Goal: Task Accomplishment & Management: Use online tool/utility

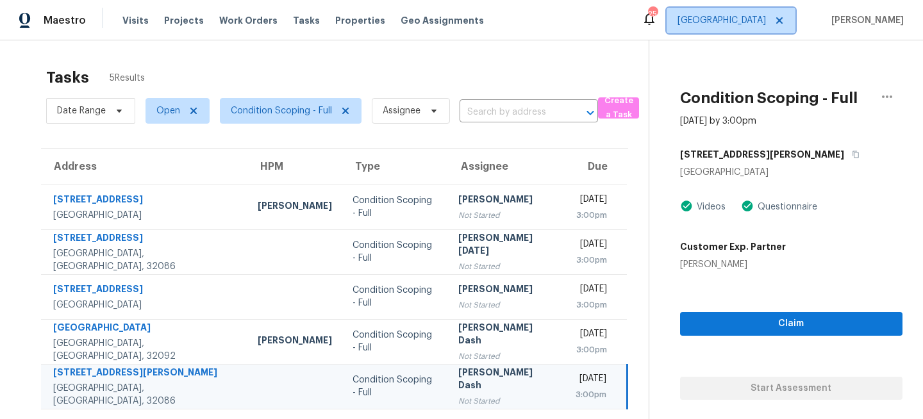
click at [766, 26] on span "[GEOGRAPHIC_DATA]" at bounding box center [721, 20] width 88 height 13
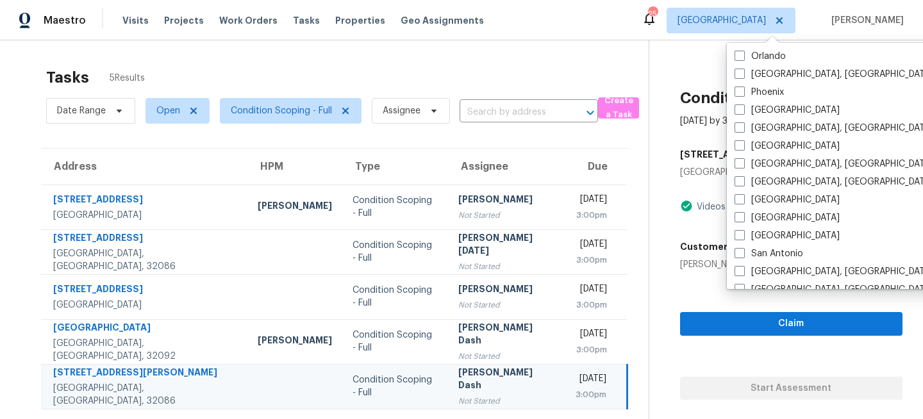
scroll to position [859, 0]
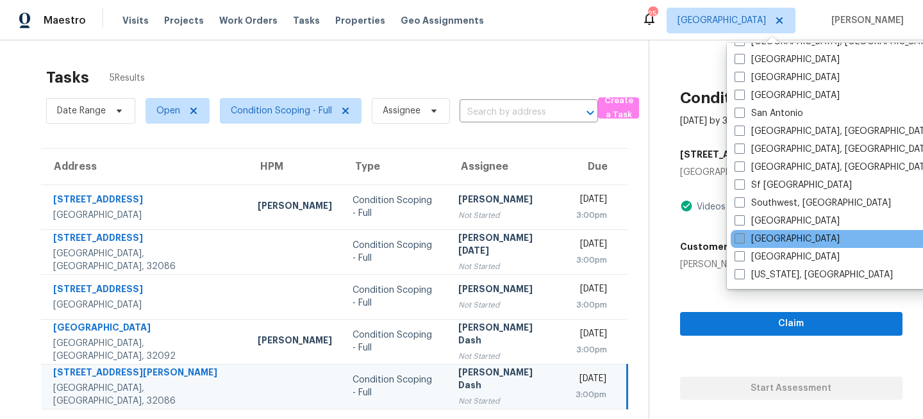
click at [761, 234] on label "[GEOGRAPHIC_DATA]" at bounding box center [786, 239] width 105 height 13
click at [743, 234] on input "[GEOGRAPHIC_DATA]" at bounding box center [738, 237] width 8 height 8
checkbox input "true"
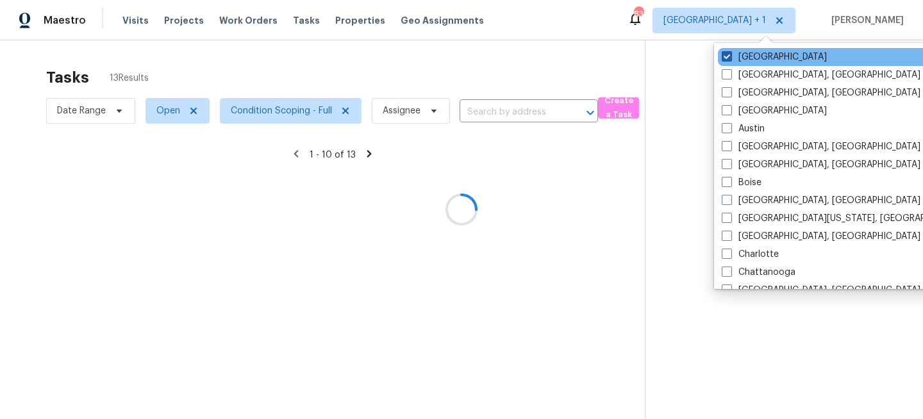
click at [759, 56] on label "Jacksonville" at bounding box center [774, 57] width 105 height 13
click at [730, 56] on input "Jacksonville" at bounding box center [726, 55] width 8 height 8
checkbox input "false"
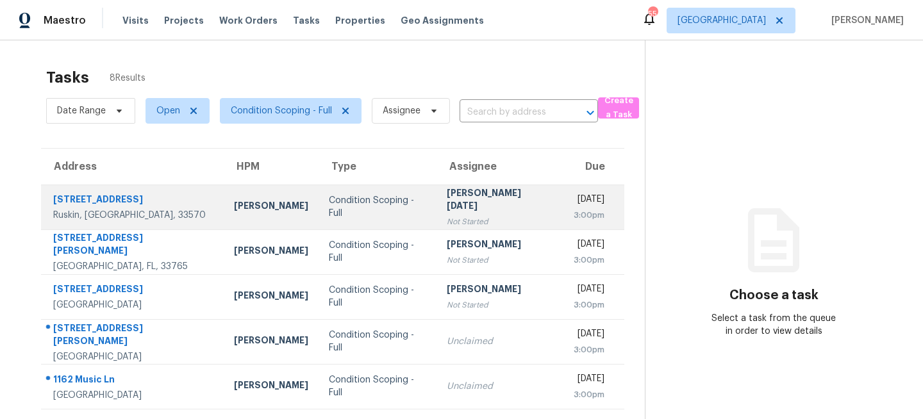
click at [340, 218] on td "Condition Scoping - Full" at bounding box center [378, 207] width 119 height 45
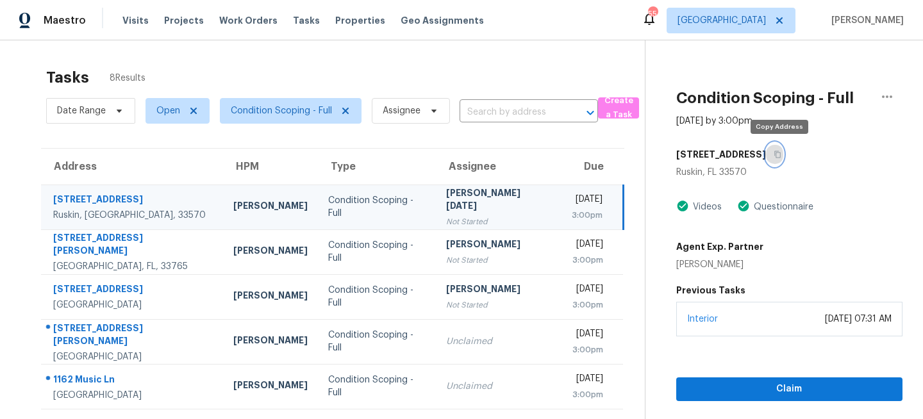
click at [781, 154] on icon "button" at bounding box center [778, 155] width 8 height 8
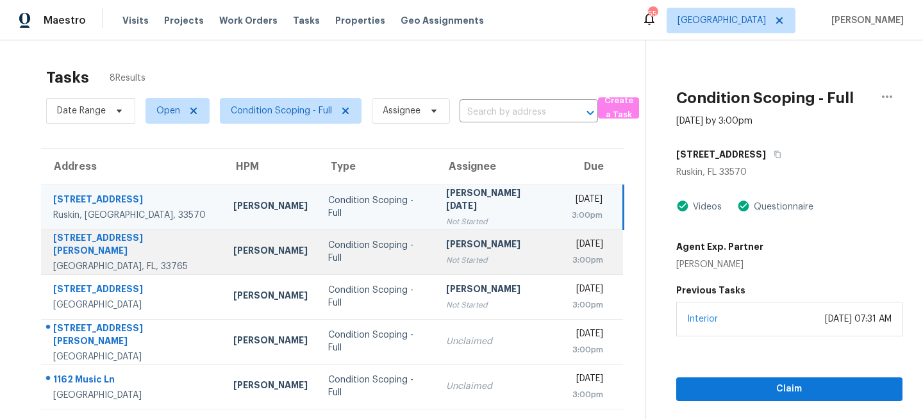
click at [436, 249] on td "[PERSON_NAME] Not Started" at bounding box center [498, 251] width 124 height 45
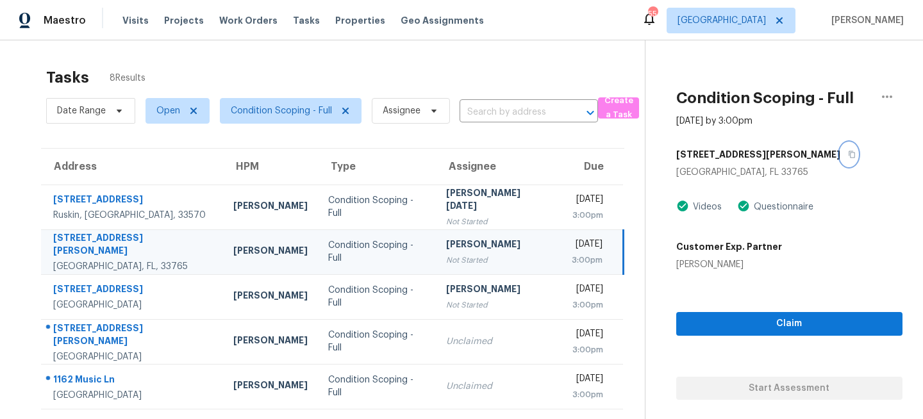
click at [848, 156] on icon "button" at bounding box center [852, 155] width 8 height 8
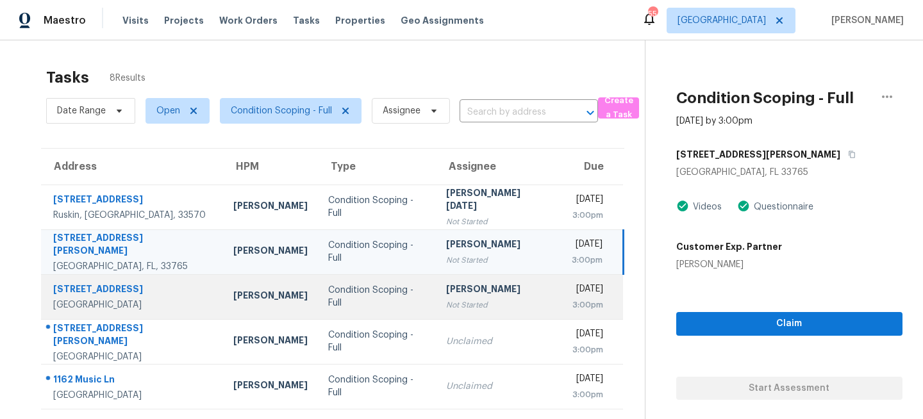
click at [385, 306] on td "Condition Scoping - Full" at bounding box center [377, 296] width 118 height 45
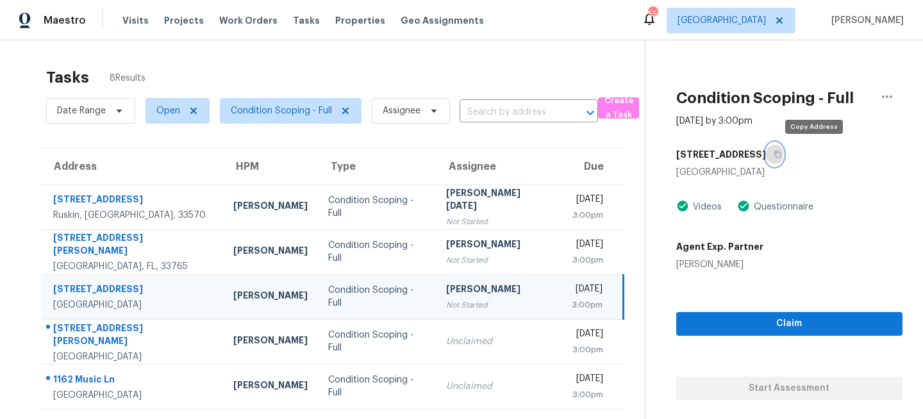
click at [781, 154] on icon "button" at bounding box center [778, 155] width 8 height 8
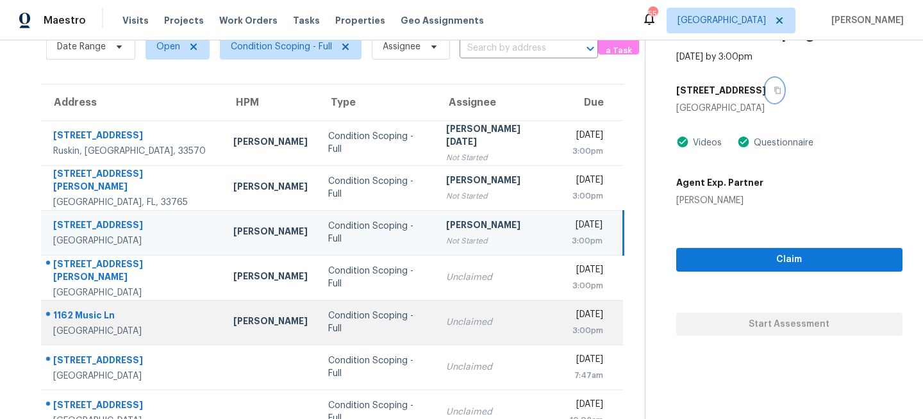
scroll to position [90, 0]
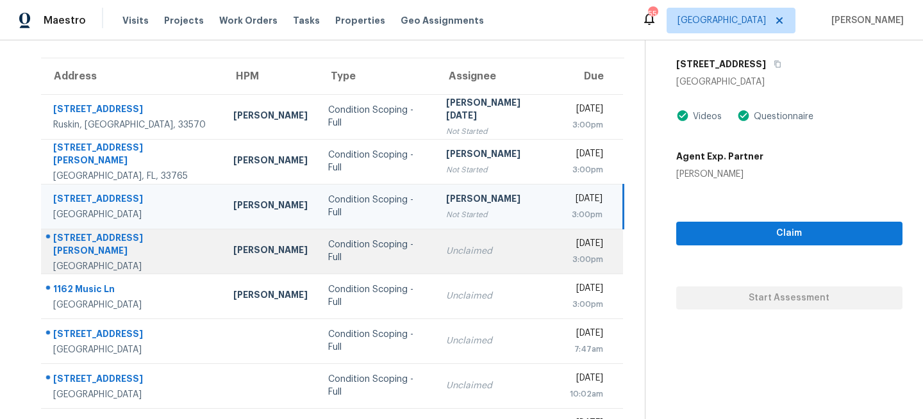
click at [450, 245] on div "Unclaimed" at bounding box center [497, 251] width 103 height 13
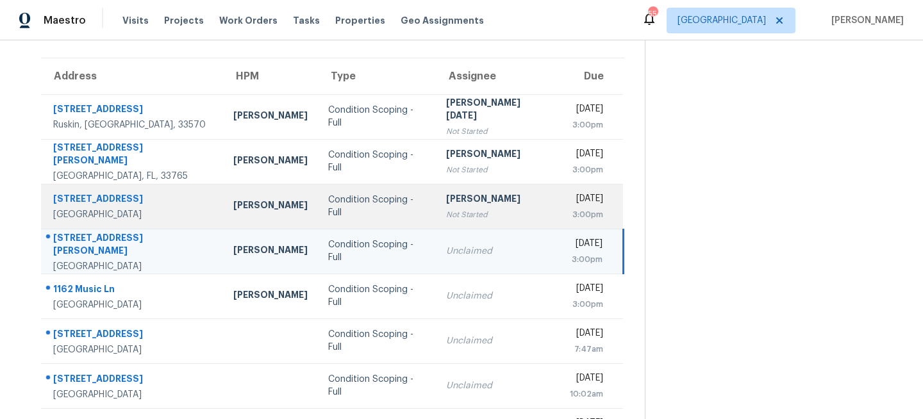
scroll to position [0, 0]
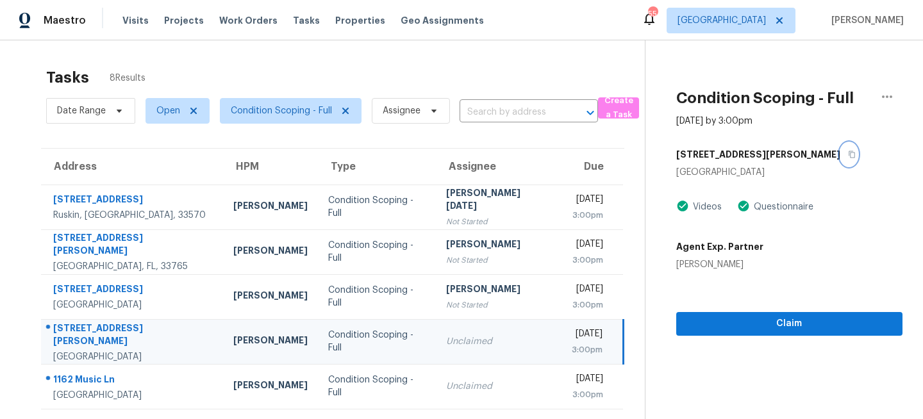
click at [849, 151] on icon "button" at bounding box center [852, 154] width 6 height 7
click at [446, 344] on div "Unclaimed" at bounding box center [497, 341] width 103 height 13
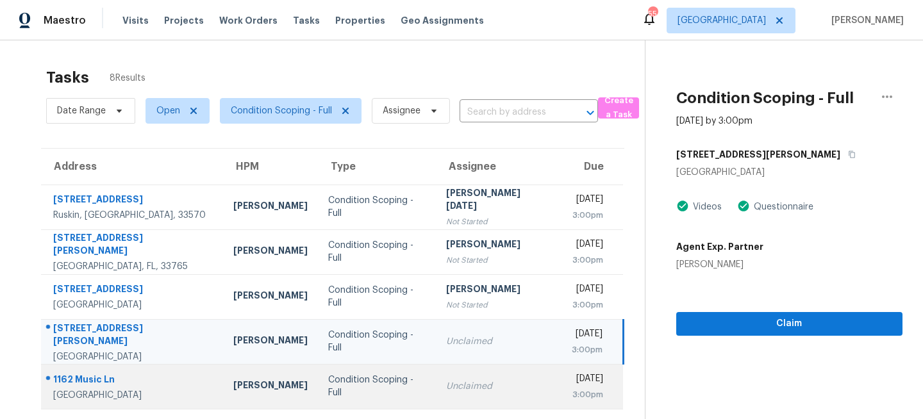
click at [477, 382] on div "Unclaimed" at bounding box center [497, 386] width 103 height 13
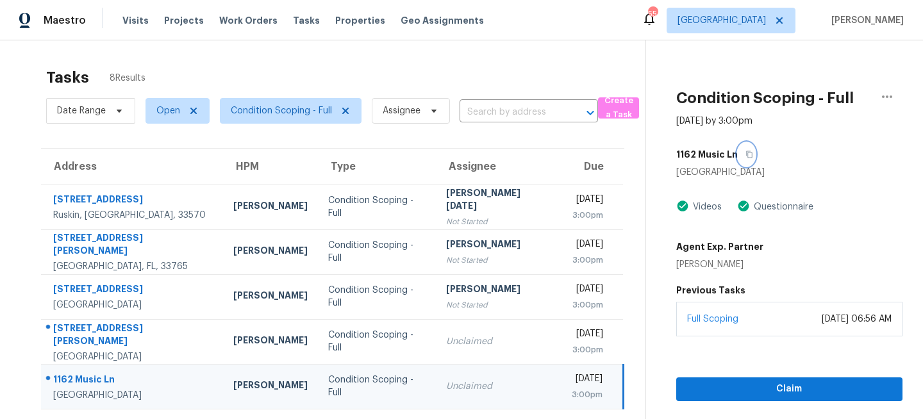
click at [746, 153] on icon "button" at bounding box center [749, 154] width 6 height 7
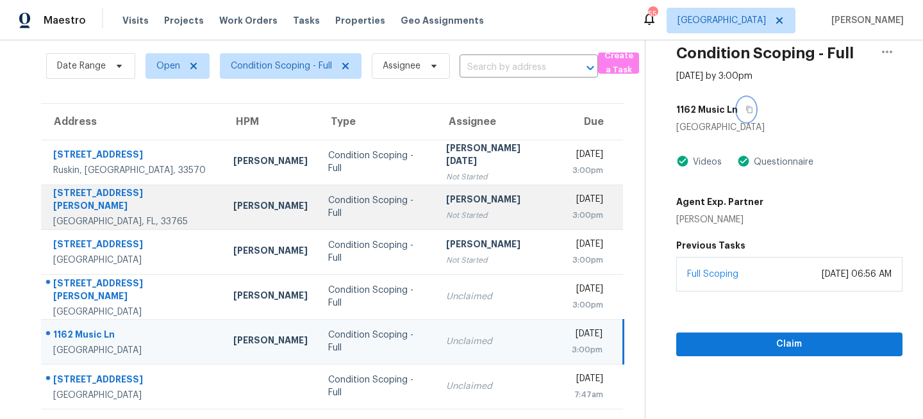
scroll to position [135, 0]
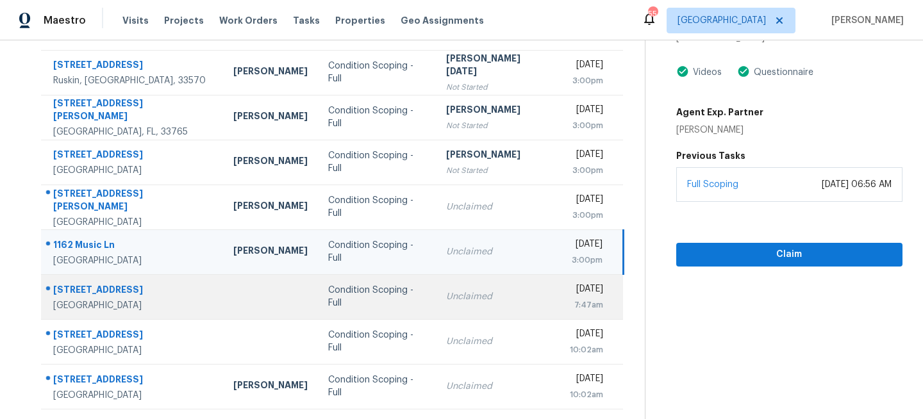
click at [446, 296] on div "Unclaimed" at bounding box center [497, 296] width 103 height 13
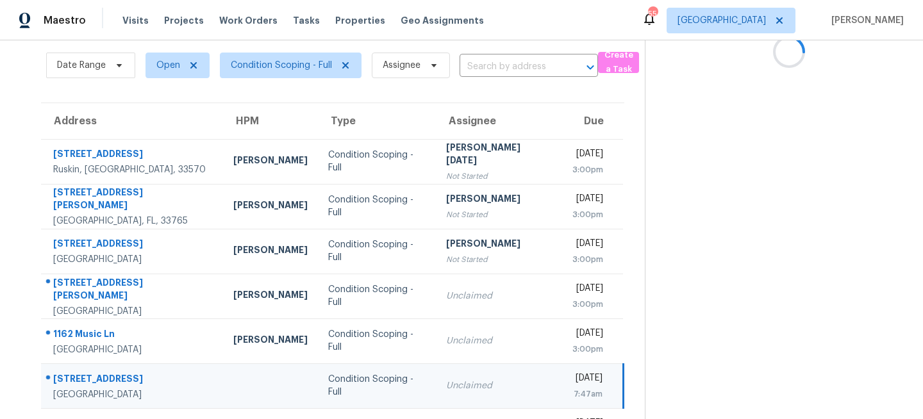
scroll to position [0, 0]
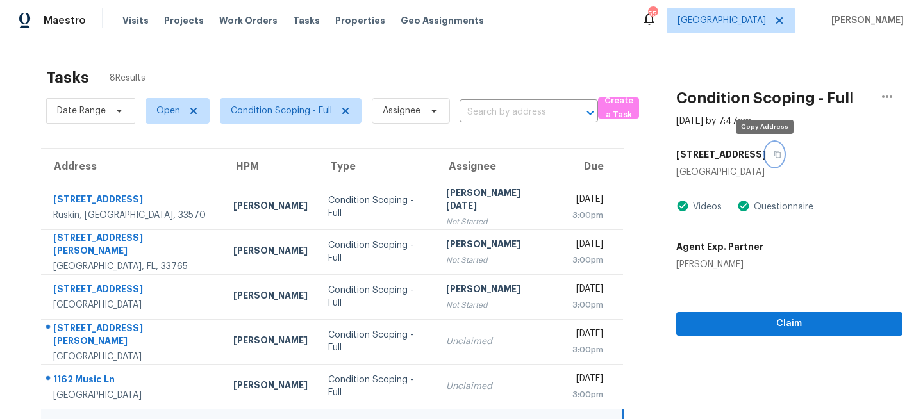
click at [774, 153] on icon "button" at bounding box center [777, 154] width 6 height 7
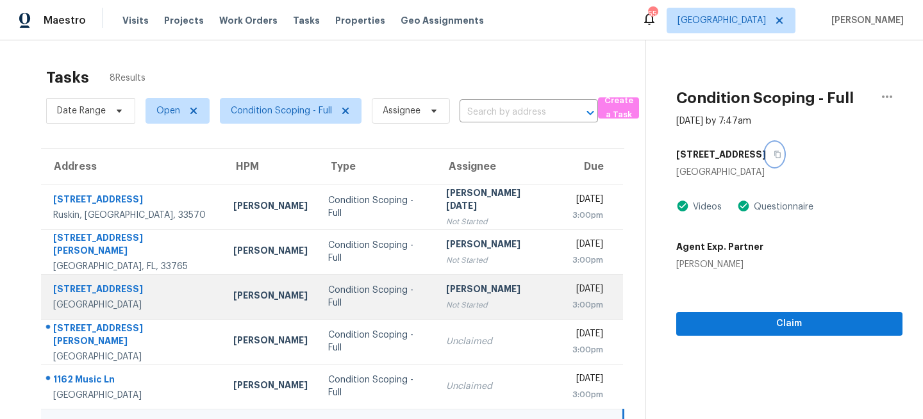
scroll to position [135, 0]
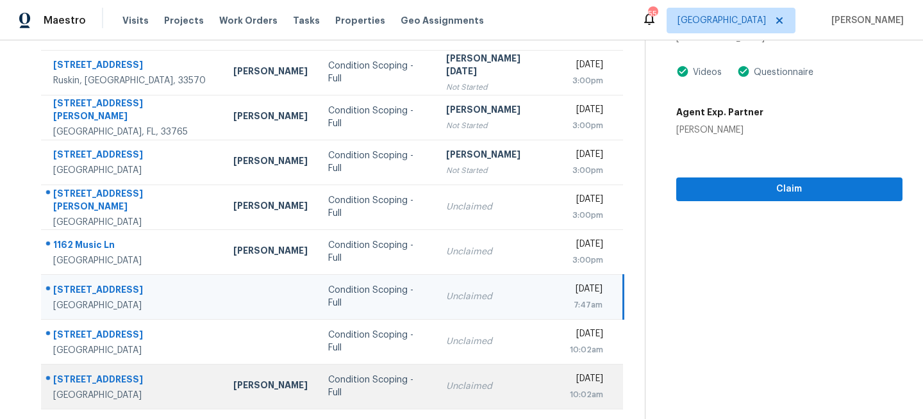
click at [386, 377] on td "Condition Scoping - Full" at bounding box center [377, 386] width 118 height 45
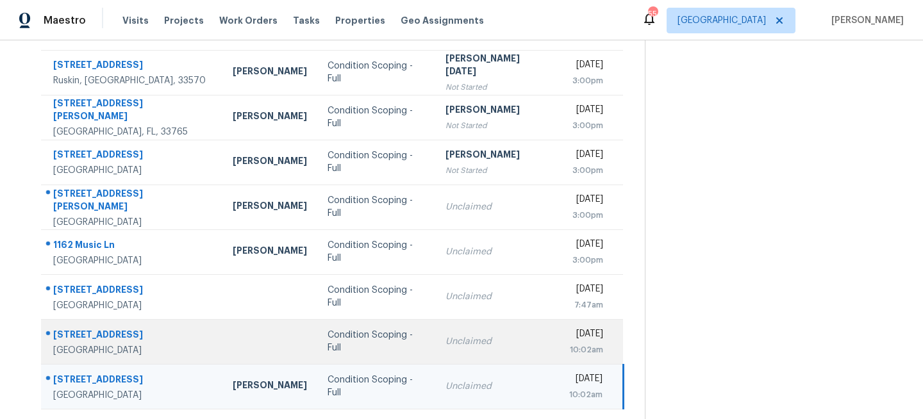
click at [398, 344] on td "Condition Scoping - Full" at bounding box center [376, 341] width 118 height 45
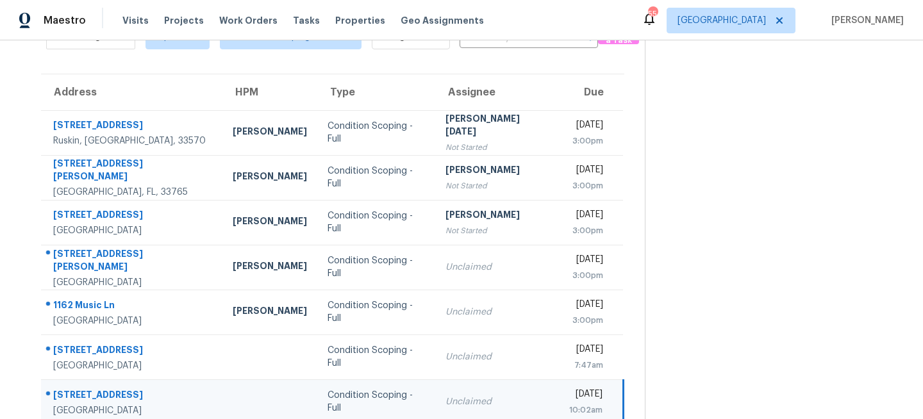
scroll to position [0, 0]
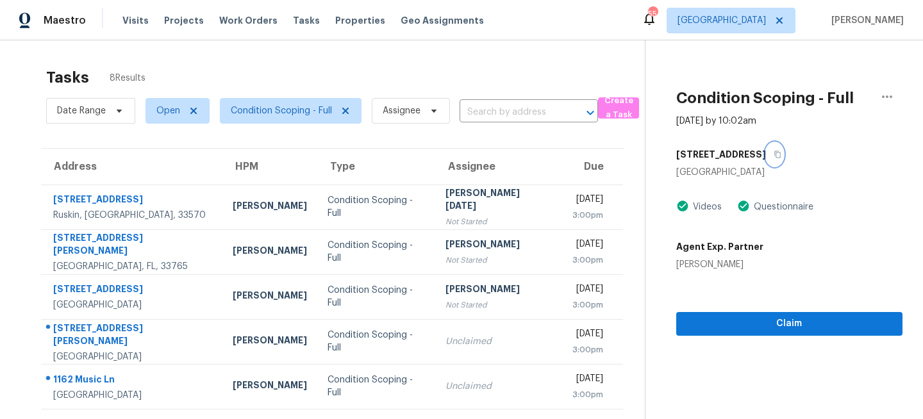
click at [769, 149] on button "button" at bounding box center [774, 154] width 17 height 23
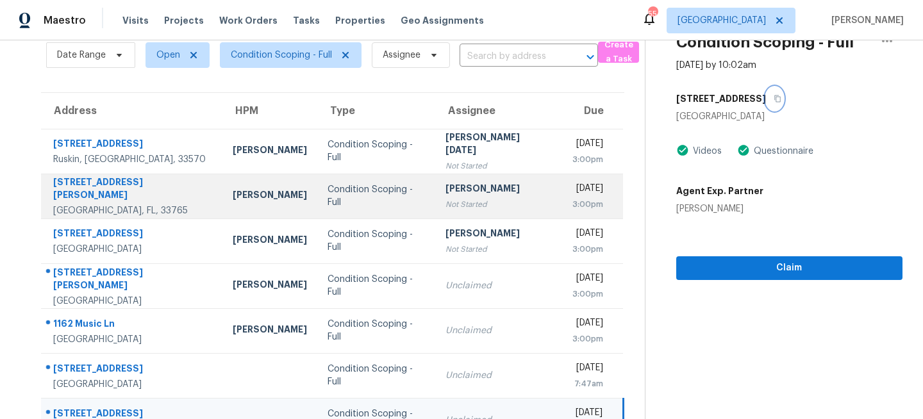
scroll to position [135, 0]
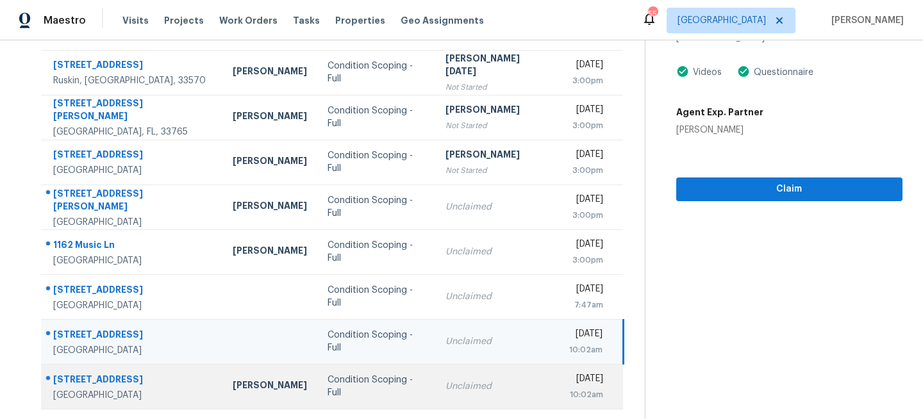
click at [386, 379] on td "Condition Scoping - Full" at bounding box center [376, 386] width 118 height 45
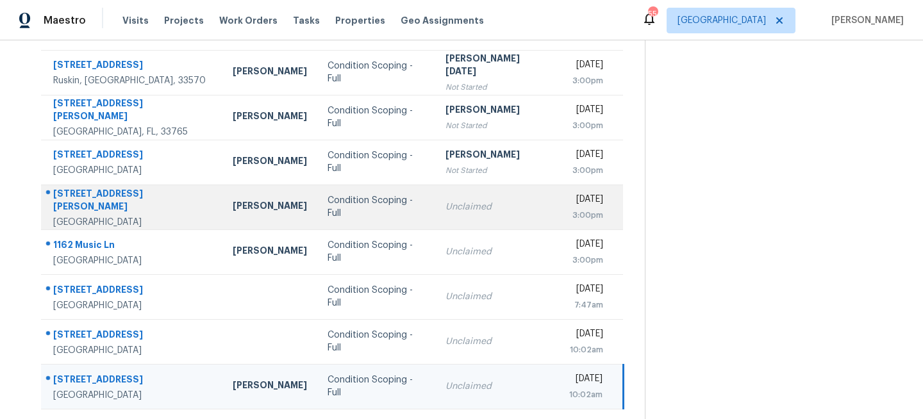
scroll to position [0, 0]
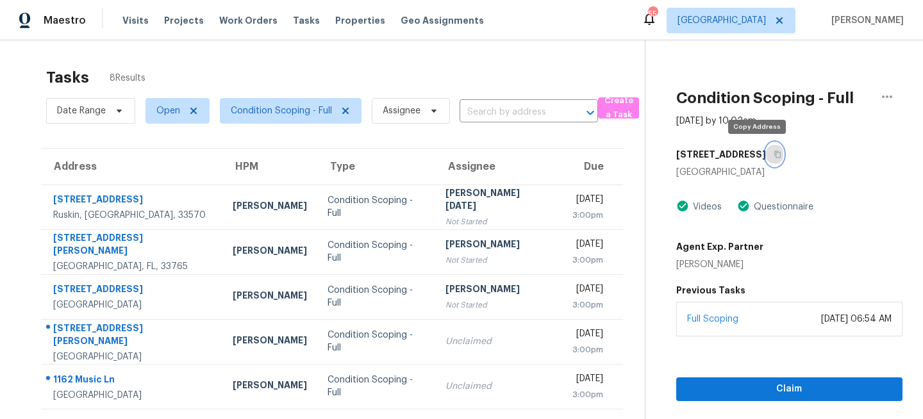
click at [774, 152] on icon "button" at bounding box center [777, 154] width 6 height 7
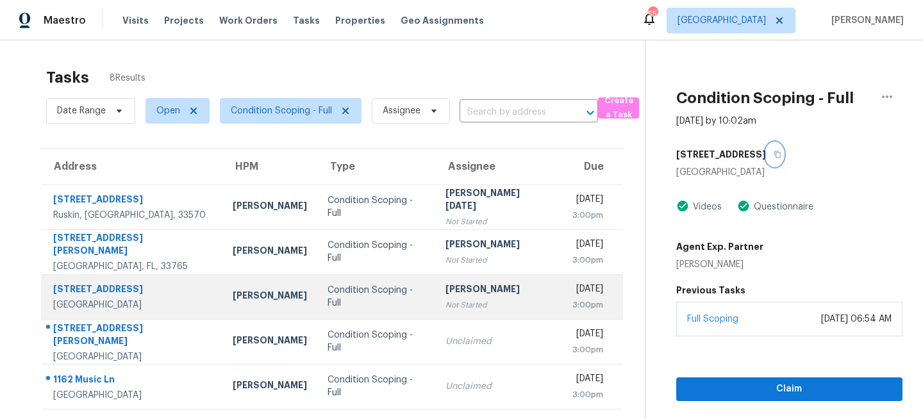
scroll to position [135, 0]
